Goal: Information Seeking & Learning: Learn about a topic

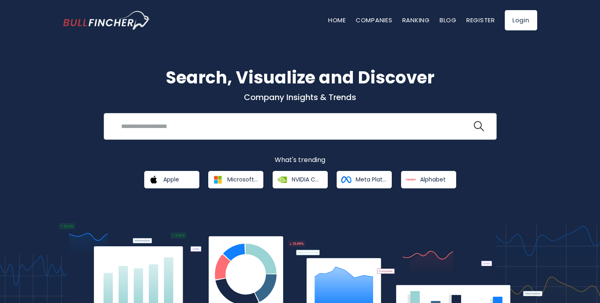
click at [176, 129] on input "search" at bounding box center [294, 126] width 356 height 15
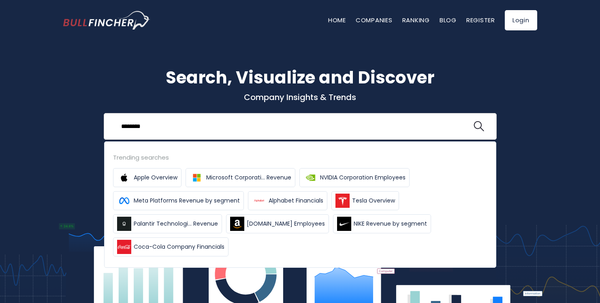
type input "********"
click at [474, 121] on button at bounding box center [479, 126] width 11 height 11
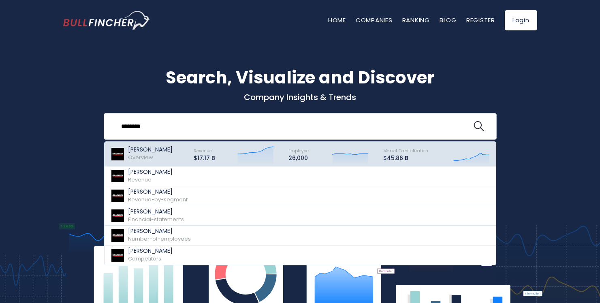
click at [167, 158] on div "W.W. Grainger Overview" at bounding box center [150, 153] width 45 height 15
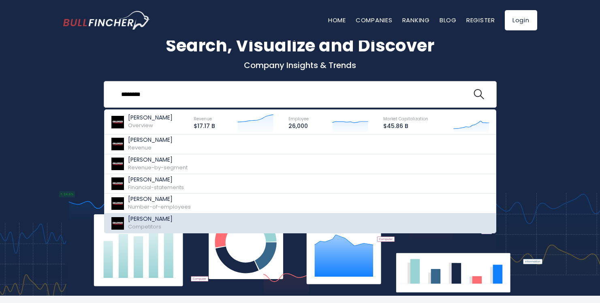
scroll to position [48, 0]
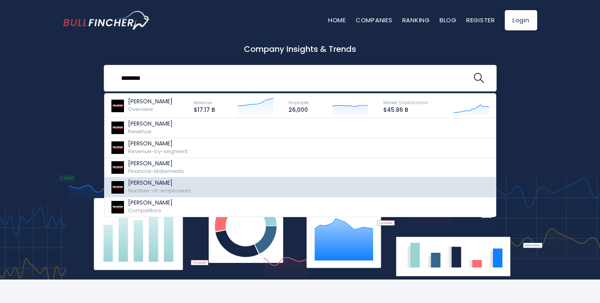
click at [228, 189] on link "W.W. Grainger Number-of-employees" at bounding box center [301, 188] width 392 height 20
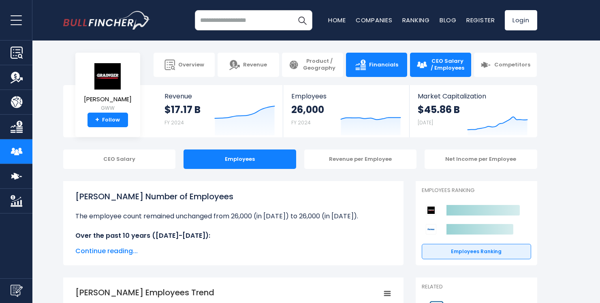
click at [386, 71] on link "Financials" at bounding box center [376, 65] width 61 height 24
click at [366, 63] on img at bounding box center [361, 65] width 11 height 11
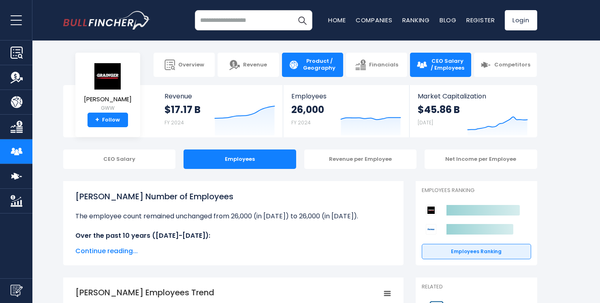
click at [322, 66] on span "Product / Geography" at bounding box center [319, 65] width 34 height 14
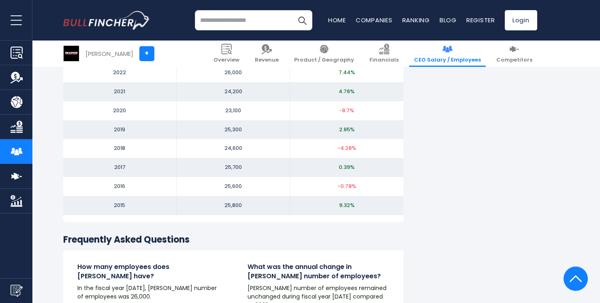
scroll to position [1025, 0]
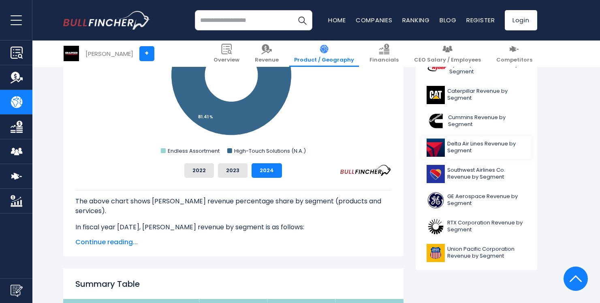
scroll to position [302, 0]
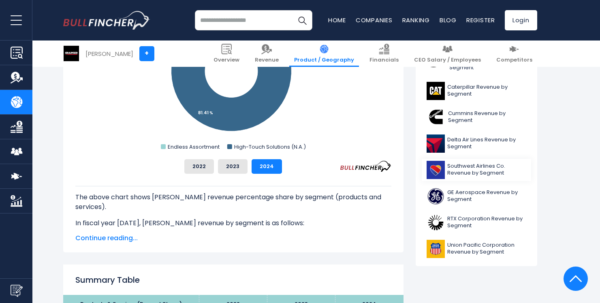
click at [486, 173] on span "Southwest Airlines Co. Revenue by Segment" at bounding box center [487, 170] width 79 height 14
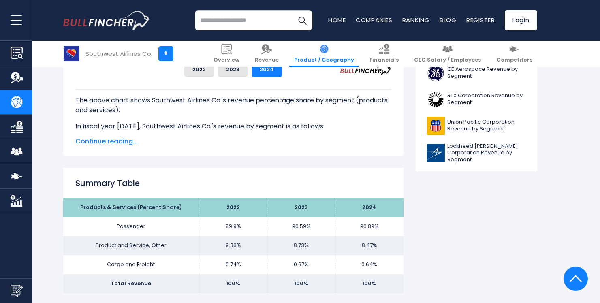
scroll to position [406, 0]
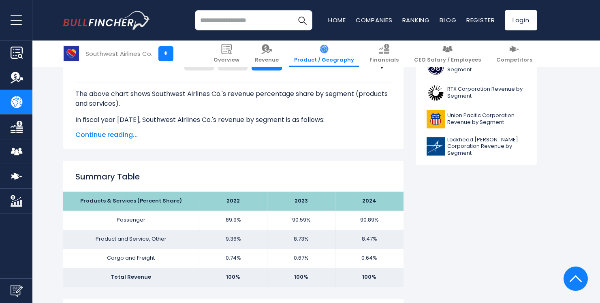
click at [26, 23] on button "open menu" at bounding box center [16, 20] width 32 height 40
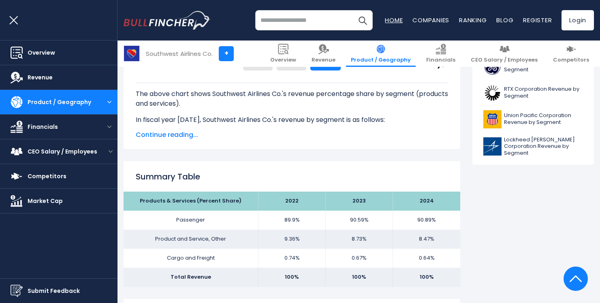
click at [399, 21] on link "Home" at bounding box center [394, 20] width 18 height 9
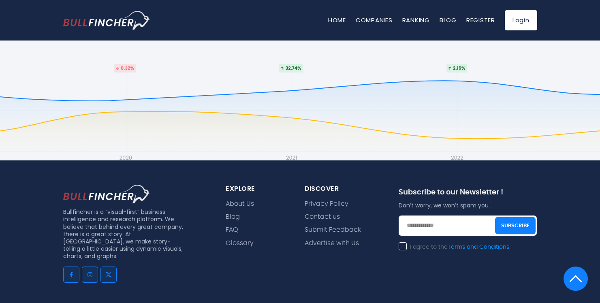
scroll to position [1830, 0]
